Goal: Information Seeking & Learning: Learn about a topic

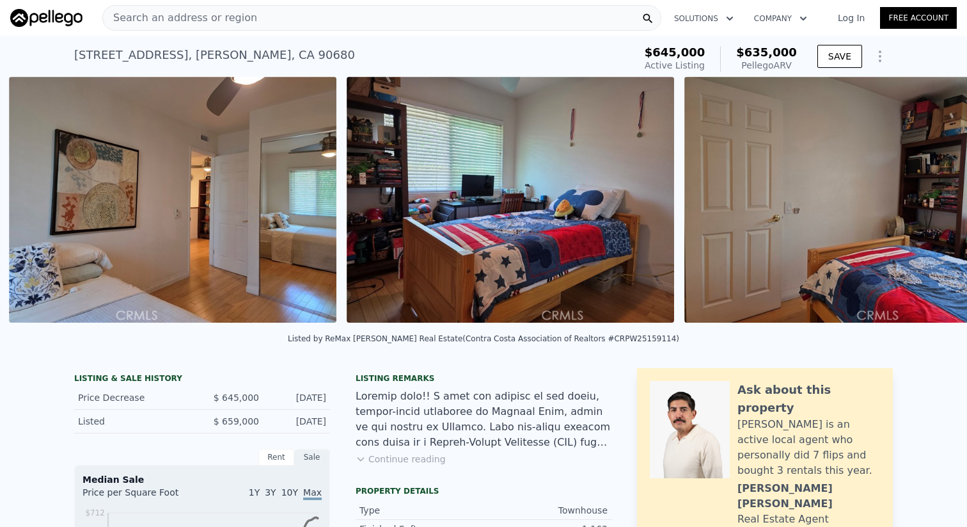
scroll to position [0, 5990]
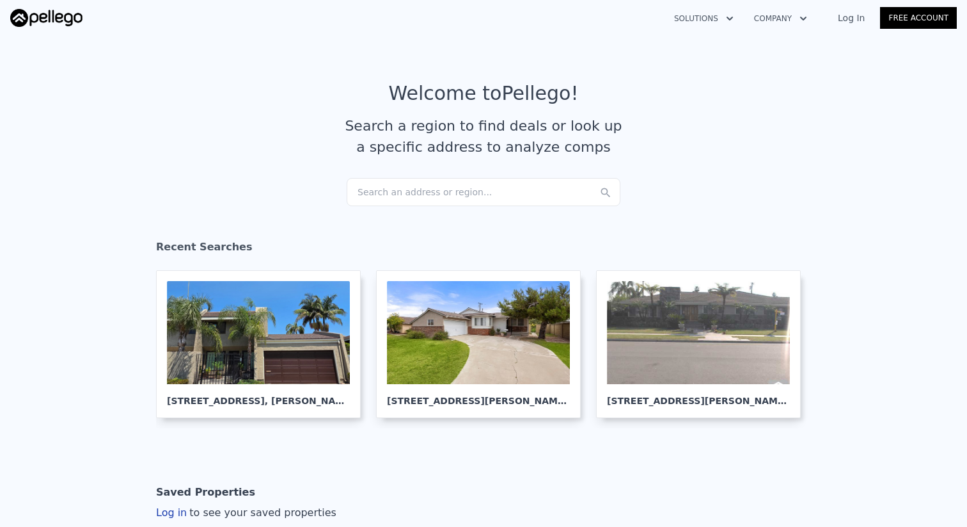
click at [498, 194] on div "Search an address or region..." at bounding box center [484, 192] width 274 height 28
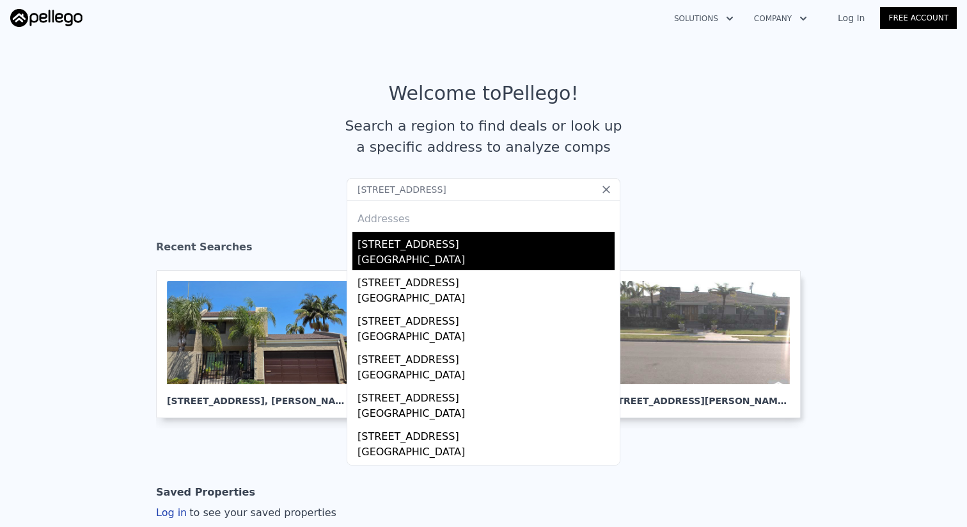
type input "532 N Manor St, Anaheim, CA 92801"
click at [458, 247] on div "532 N Manor St" at bounding box center [486, 242] width 257 height 20
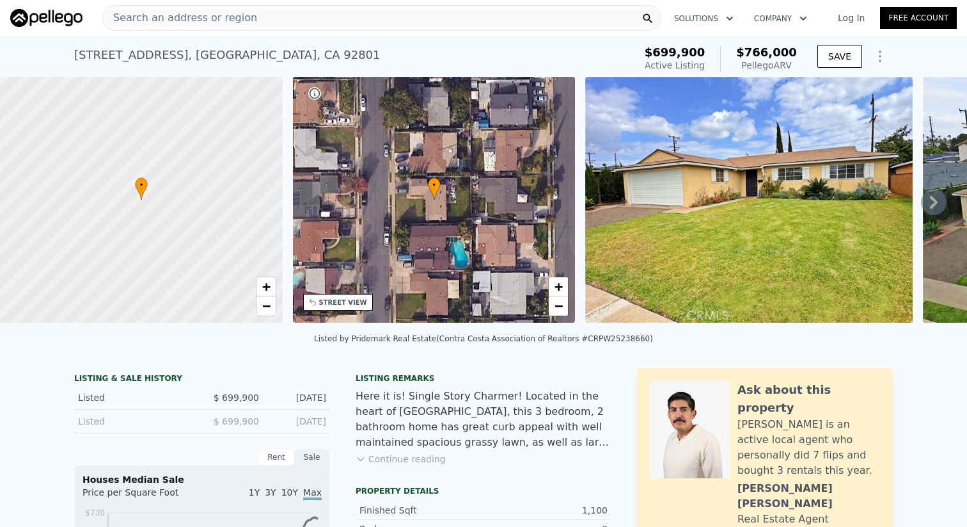
click at [203, 55] on div "532 N Manor St , Anaheim , CA 92801" at bounding box center [227, 55] width 306 height 18
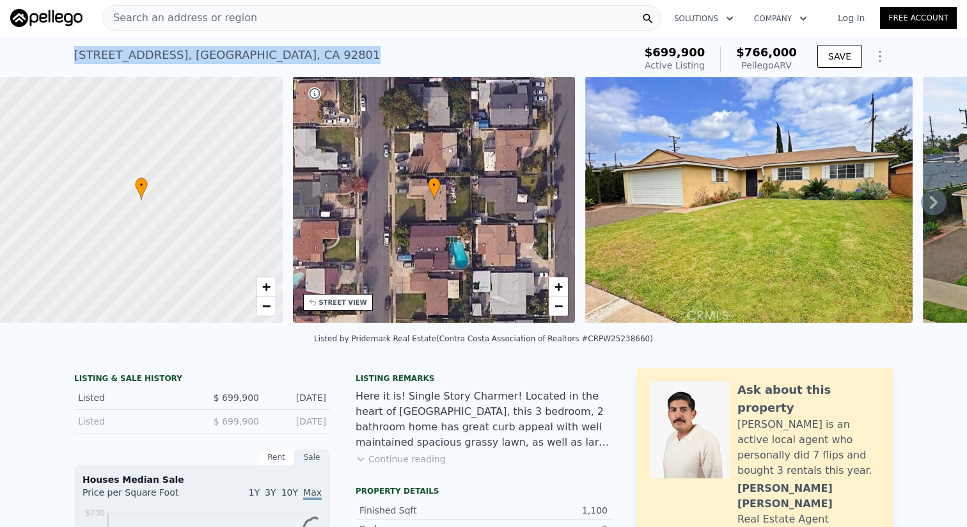
click at [203, 55] on div "532 N Manor St , Anaheim , CA 92801" at bounding box center [227, 55] width 306 height 18
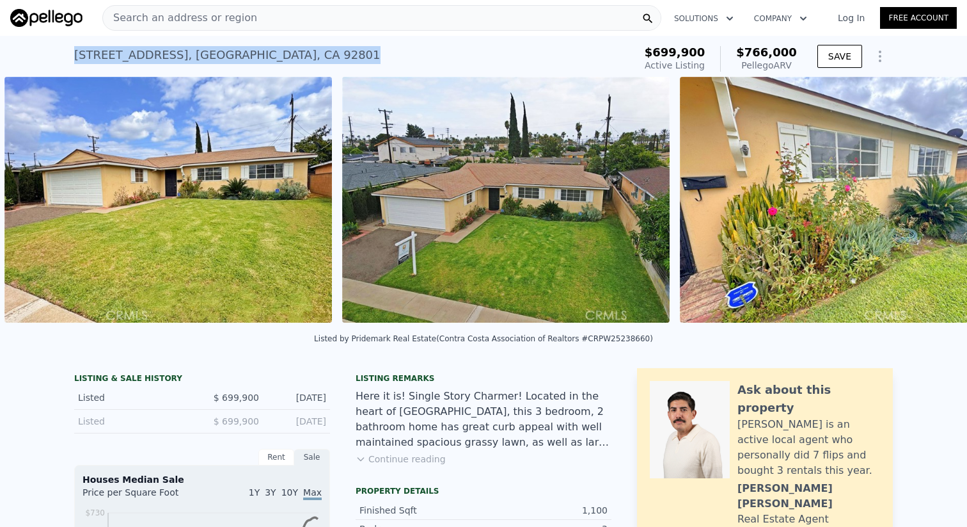
scroll to position [0, 585]
click at [468, 250] on img at bounding box center [507, 200] width 328 height 246
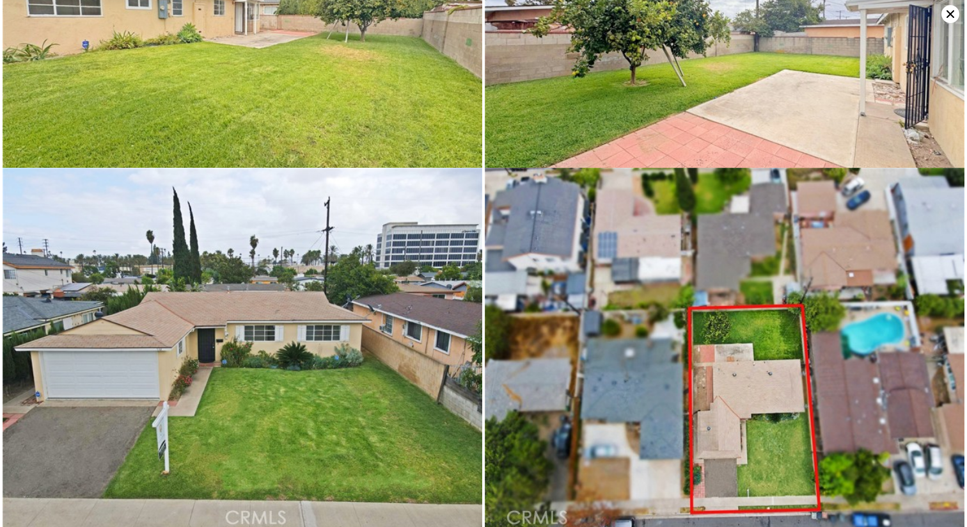
scroll to position [2310, 0]
click at [450, 267] on img at bounding box center [243, 347] width 480 height 360
click at [432, 260] on img at bounding box center [243, 347] width 480 height 360
click at [614, 363] on img at bounding box center [725, 347] width 480 height 360
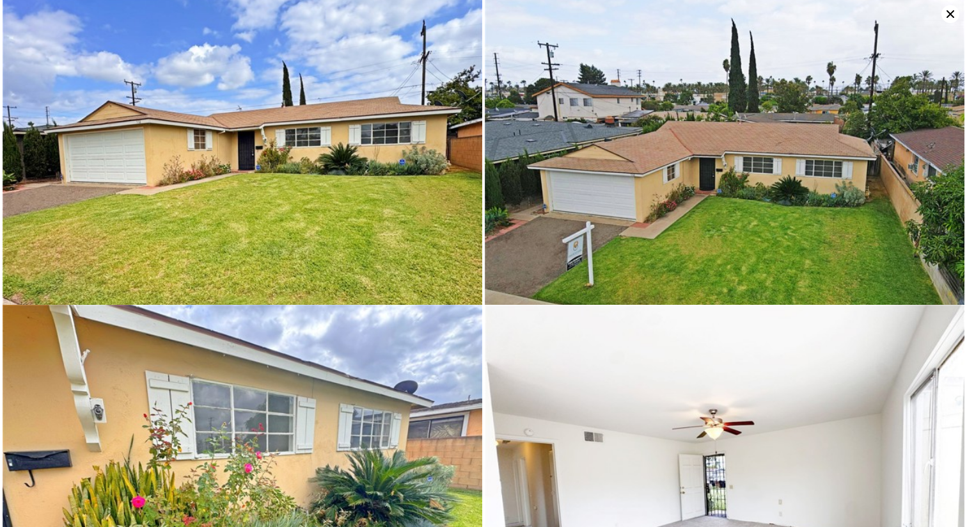
scroll to position [0, 0]
